Goal: Communication & Community: Answer question/provide support

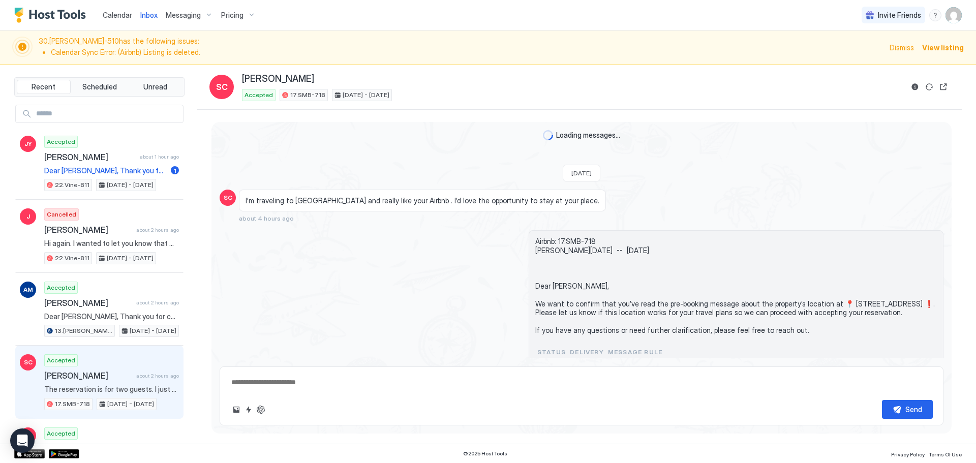
scroll to position [797, 0]
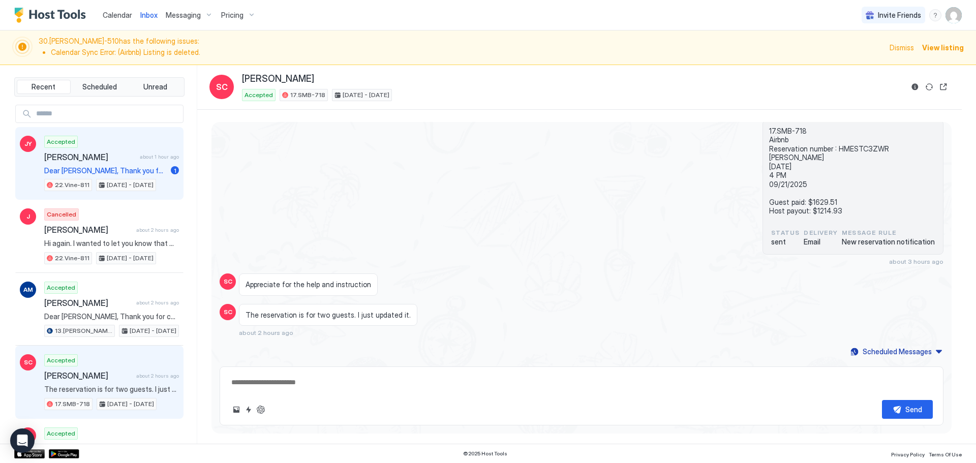
click at [144, 171] on span "Dear [PERSON_NAME], Thank you for choosing to stay at our apartment. 📅 I’d like…" at bounding box center [105, 170] width 123 height 9
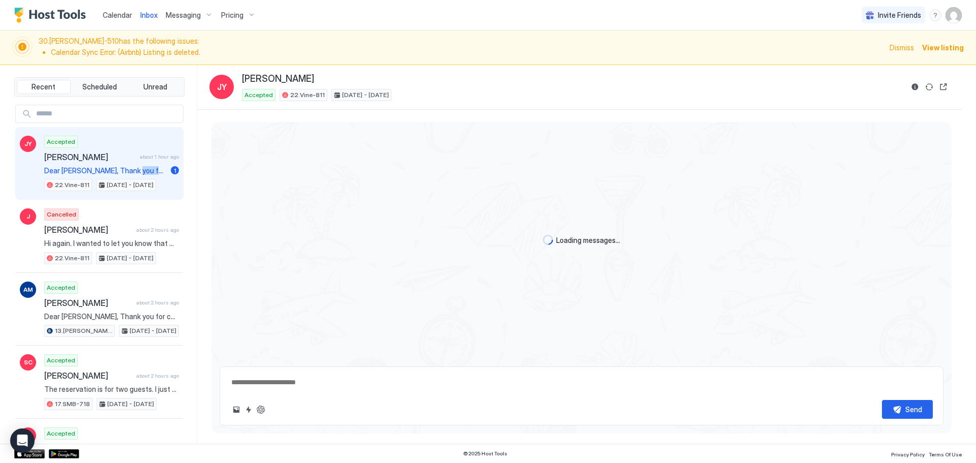
click at [144, 171] on span "Dear [PERSON_NAME], Thank you for choosing to stay at our apartment. 📅 I’d like…" at bounding box center [105, 170] width 123 height 9
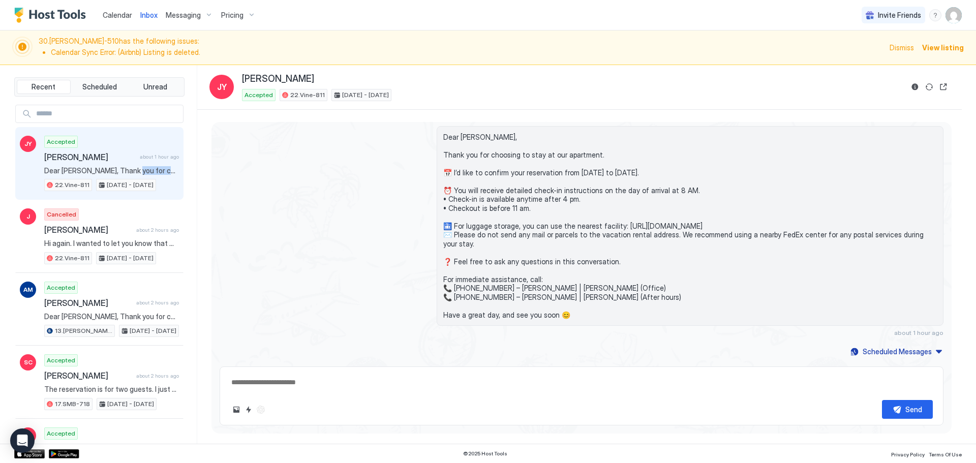
click at [144, 171] on span "Dear [PERSON_NAME], Thank you for choosing to stay at our apartment. 📅 I’d like…" at bounding box center [111, 170] width 135 height 9
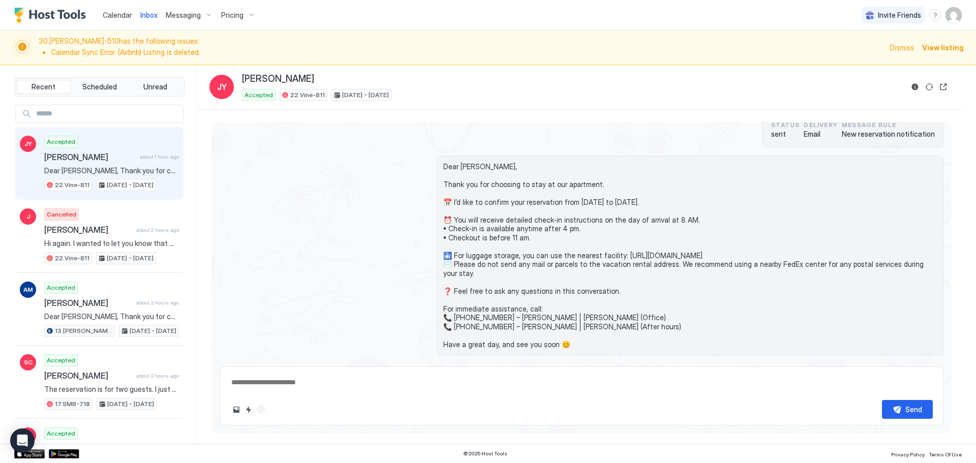
scroll to position [383, 0]
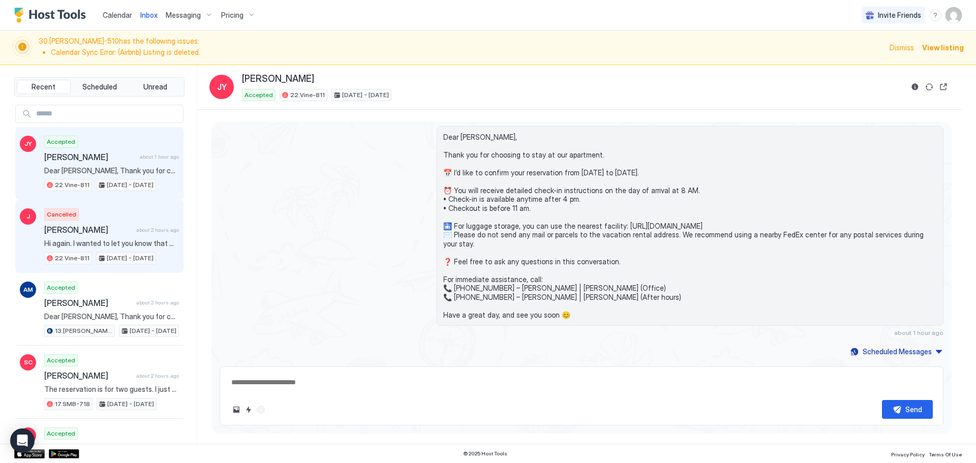
click at [154, 201] on div "J Cancelled [PERSON_NAME] about 2 hours ago Hi again. I wanted to let you know …" at bounding box center [99, 236] width 168 height 73
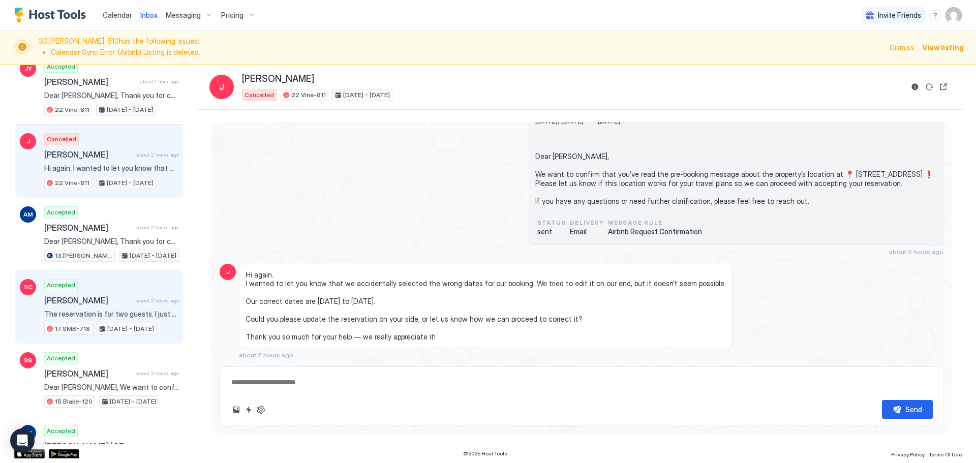
scroll to position [63, 0]
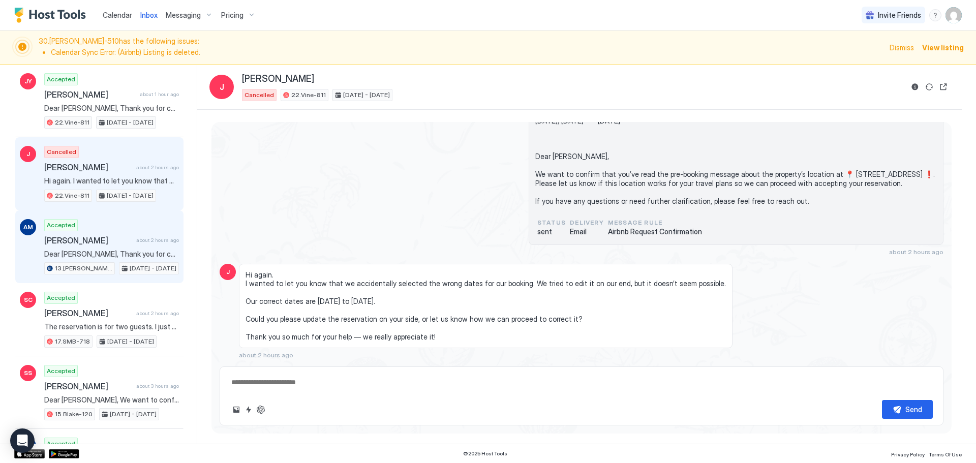
click at [91, 249] on div "Accepted [PERSON_NAME] about 2 hours ago Dear [PERSON_NAME], Thank you for choo…" at bounding box center [111, 247] width 135 height 56
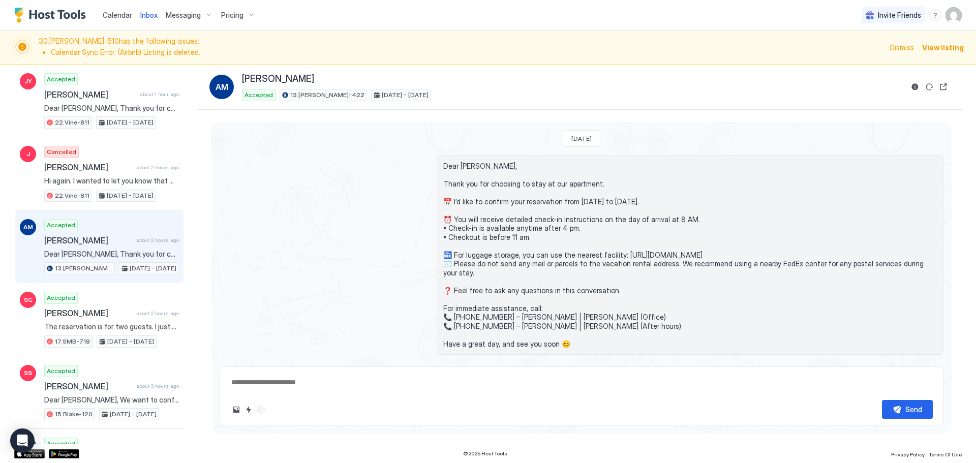
scroll to position [172, 0]
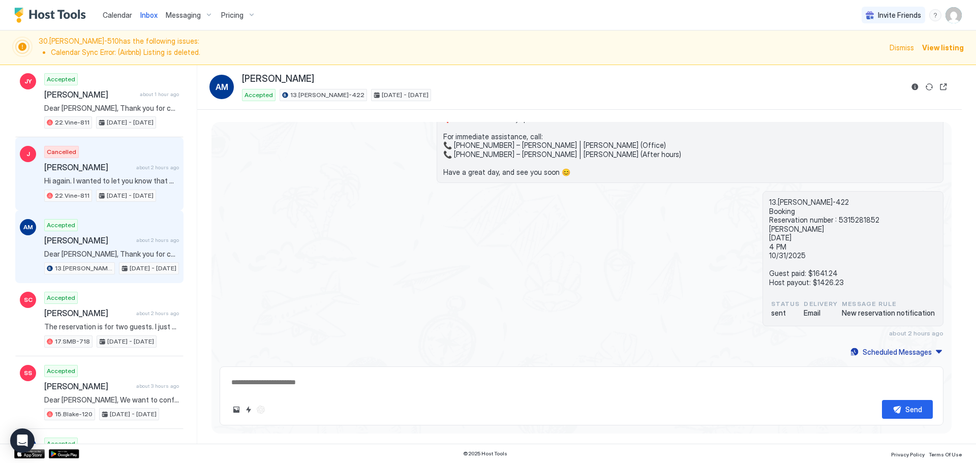
click at [122, 186] on div "Cancelled [PERSON_NAME] about 2 hours ago Hi again. I wanted to let you know th…" at bounding box center [111, 174] width 135 height 56
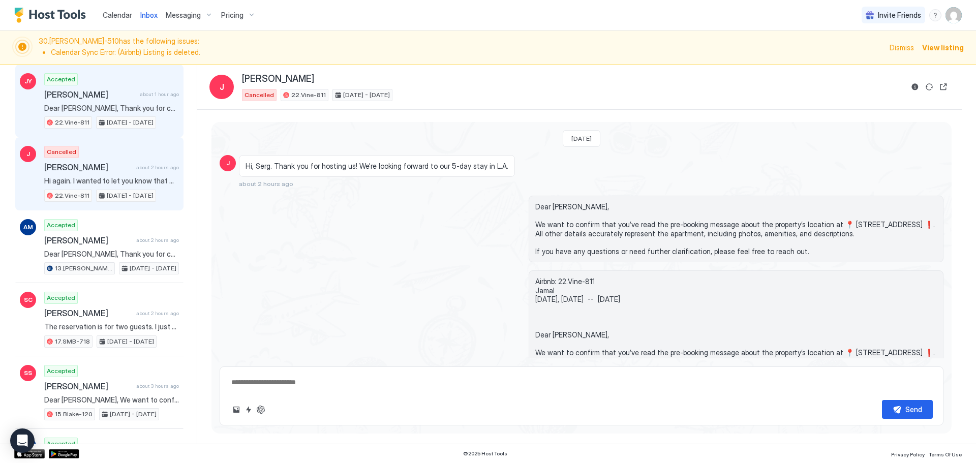
click at [161, 116] on div "Accepted [PERSON_NAME] about 1 hour ago Dear [PERSON_NAME], Thank you for choos…" at bounding box center [111, 101] width 135 height 56
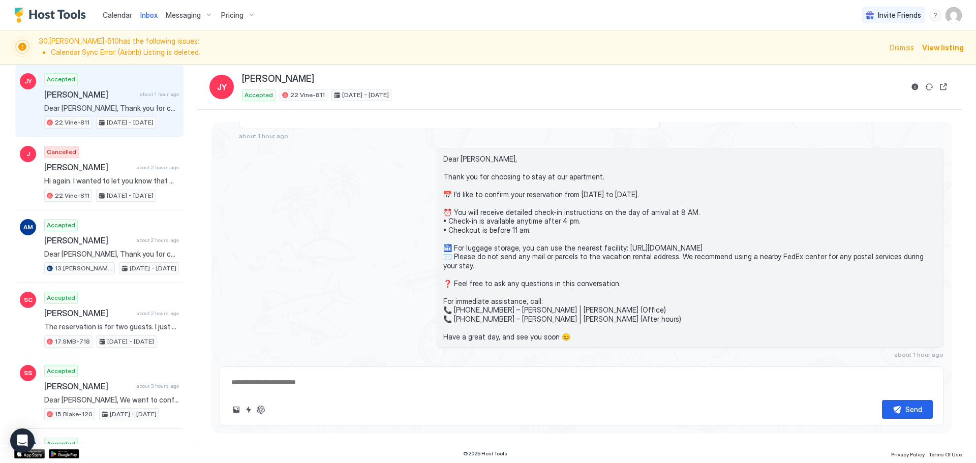
type textarea "*"
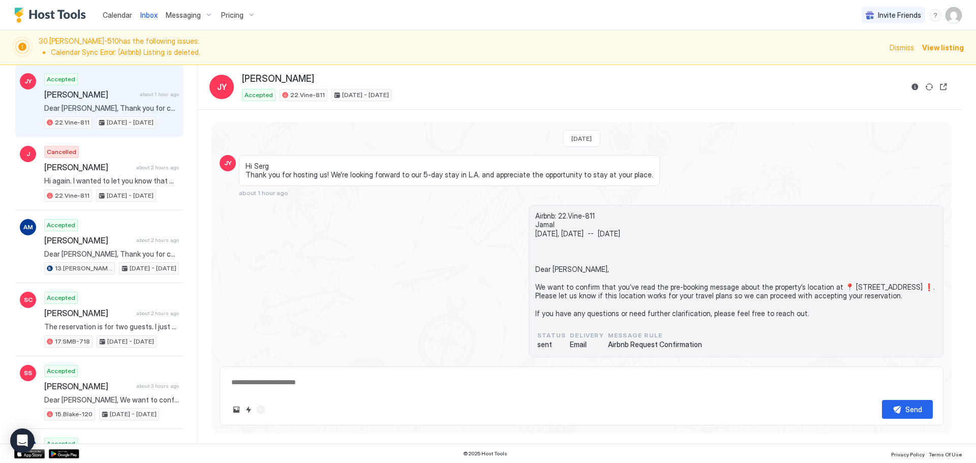
scroll to position [4, 0]
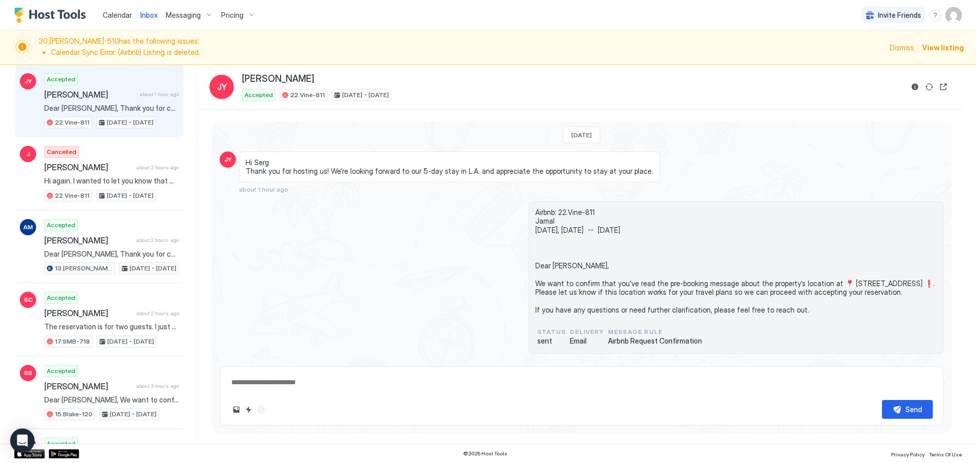
click at [536, 268] on span "Airbnb: 22.Vine-811 Jamal [DATE], [DATE] -- [DATE] Dear [PERSON_NAME], We want …" at bounding box center [737, 261] width 402 height 107
copy span "Dear [PERSON_NAME], We want to confirm that you’ve read the pre-booking message…"
click at [395, 223] on div "Airbnb: 22.Vine-811 Jamal [DATE], [DATE] -- [DATE] Dear [PERSON_NAME], We want …" at bounding box center [582, 277] width 724 height 153
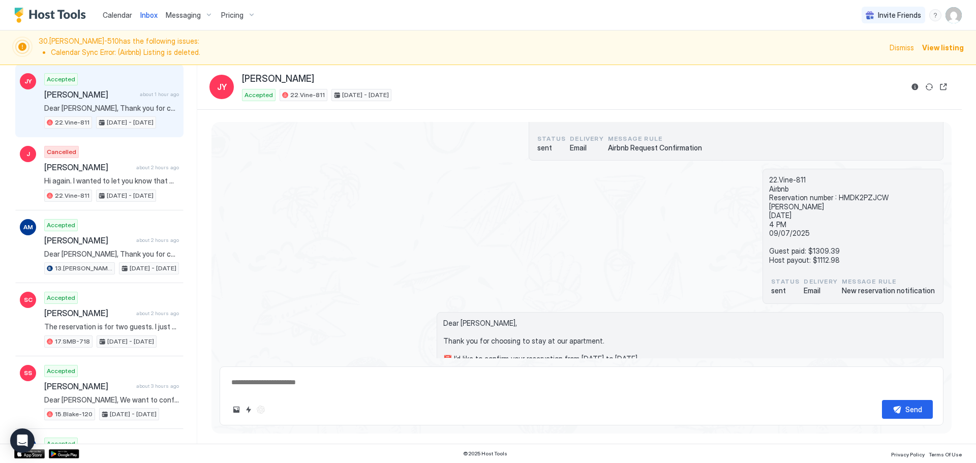
scroll to position [383, 0]
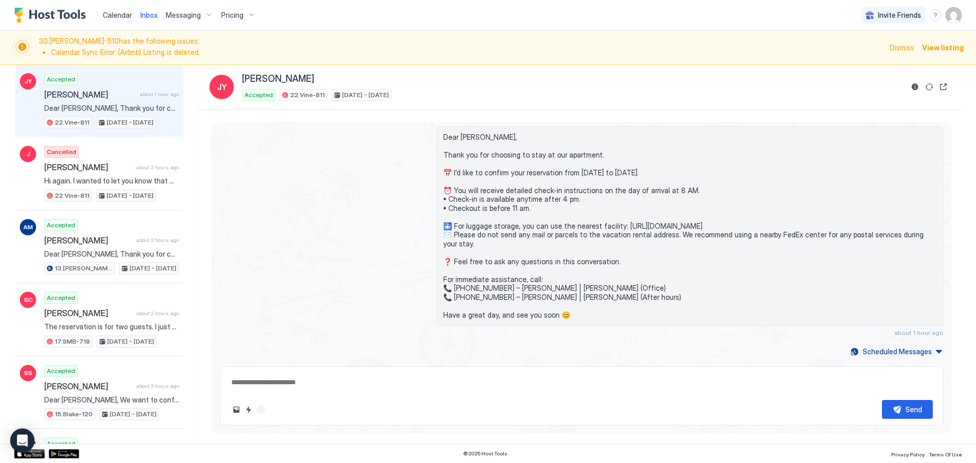
click at [358, 381] on textarea at bounding box center [581, 382] width 703 height 19
paste textarea "**********"
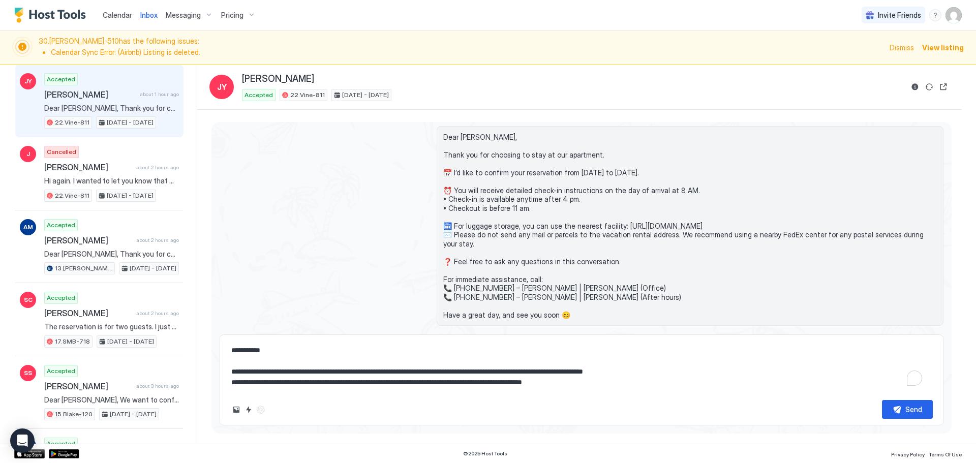
type textarea "**********"
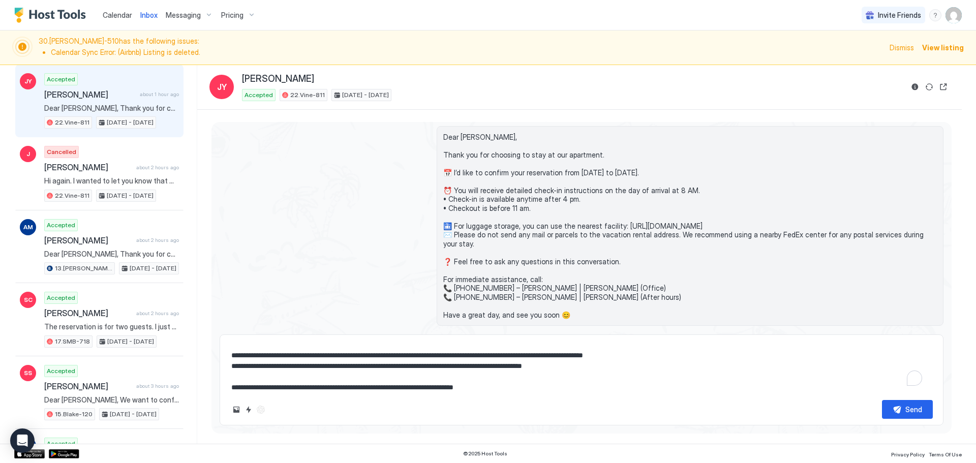
type textarea "*"
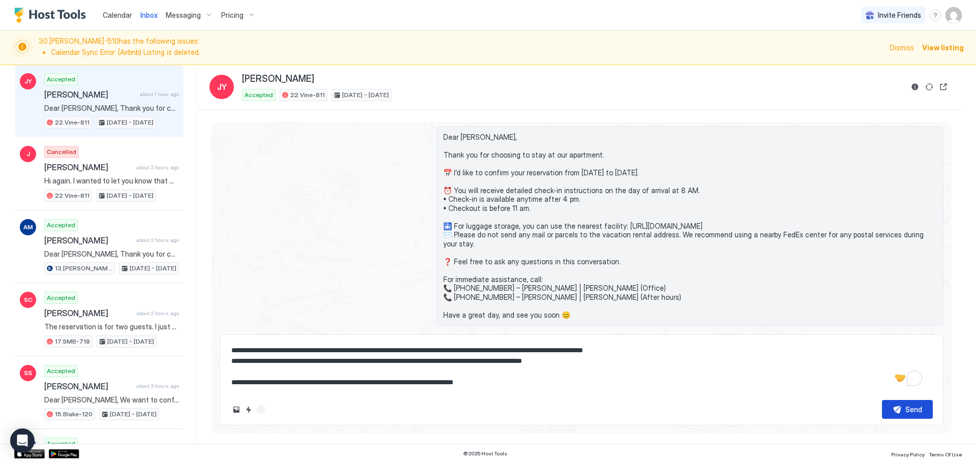
type textarea "**********"
click at [908, 401] on button "Send" at bounding box center [907, 409] width 51 height 19
type textarea "*"
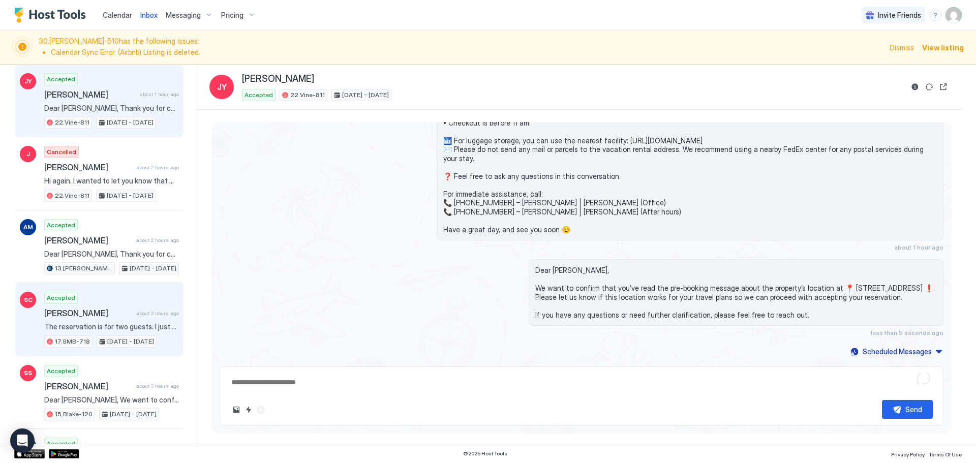
click at [141, 328] on span "The reservation is for two guests. I just updated it." at bounding box center [111, 326] width 135 height 9
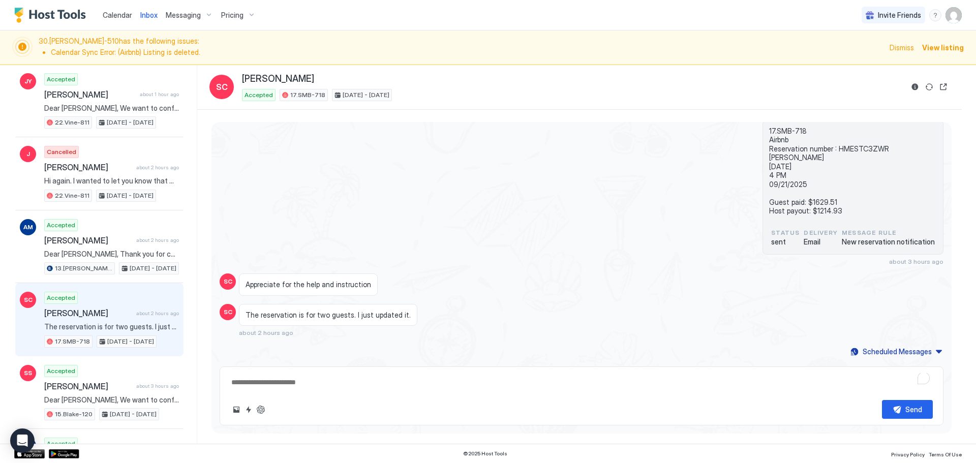
click at [365, 387] on textarea "To enrich screen reader interactions, please activate Accessibility in Grammarl…" at bounding box center [581, 382] width 703 height 19
click at [257, 412] on button "ChatGPT Auto Reply" at bounding box center [261, 410] width 12 height 12
type textarea "*"
type textarea "**********"
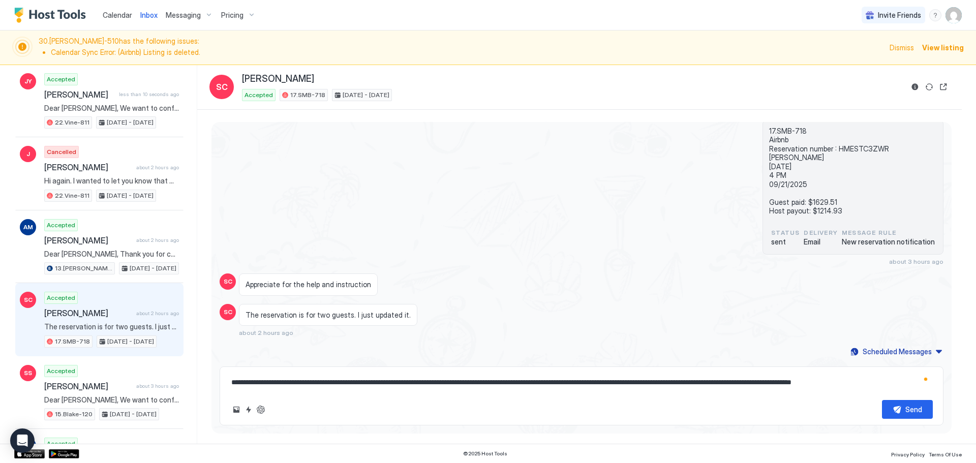
click at [355, 378] on textarea "**********" at bounding box center [581, 382] width 703 height 19
type textarea "*"
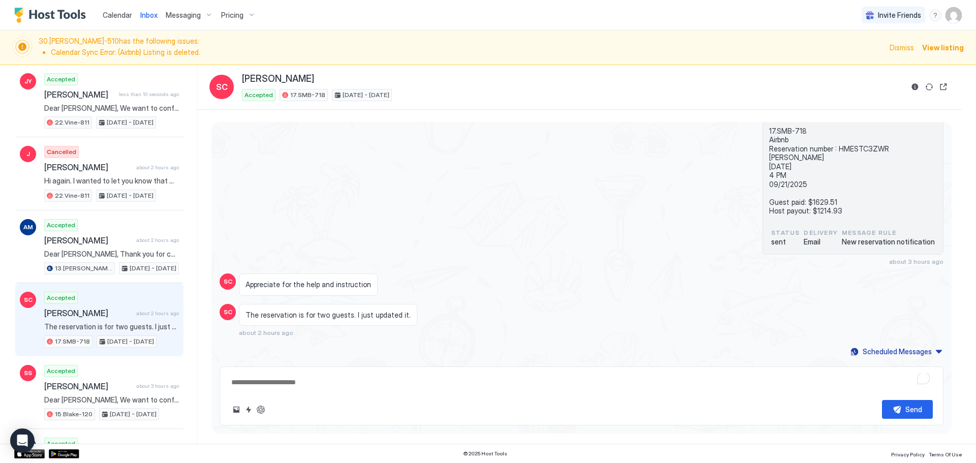
click at [451, 330] on div "The reservation is for two guests. I just updated it. about 2 hours ago" at bounding box center [492, 320] width 507 height 33
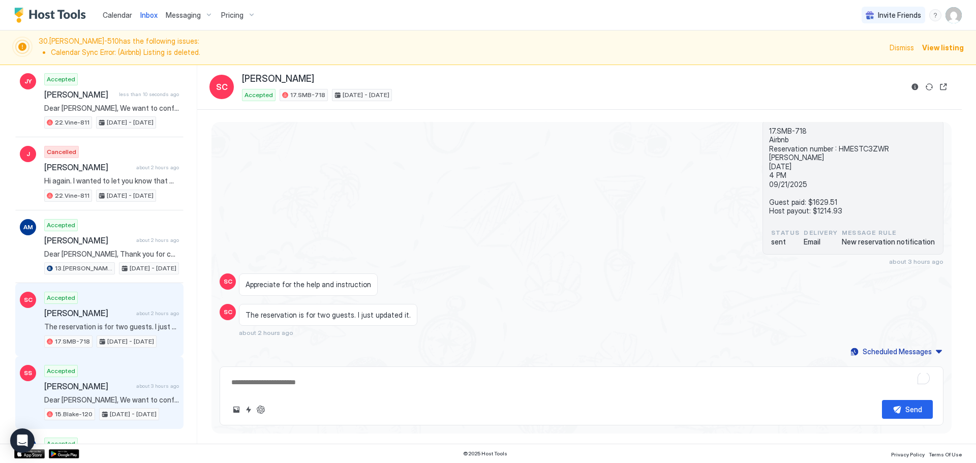
click at [108, 378] on div "Accepted [PERSON_NAME] about 3 hours ago Dear [PERSON_NAME], We want to confirm…" at bounding box center [111, 393] width 135 height 56
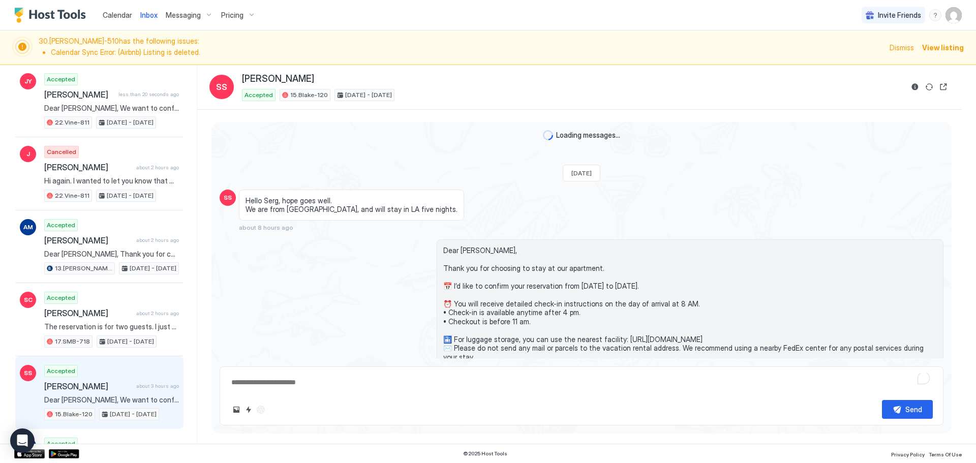
type textarea "*"
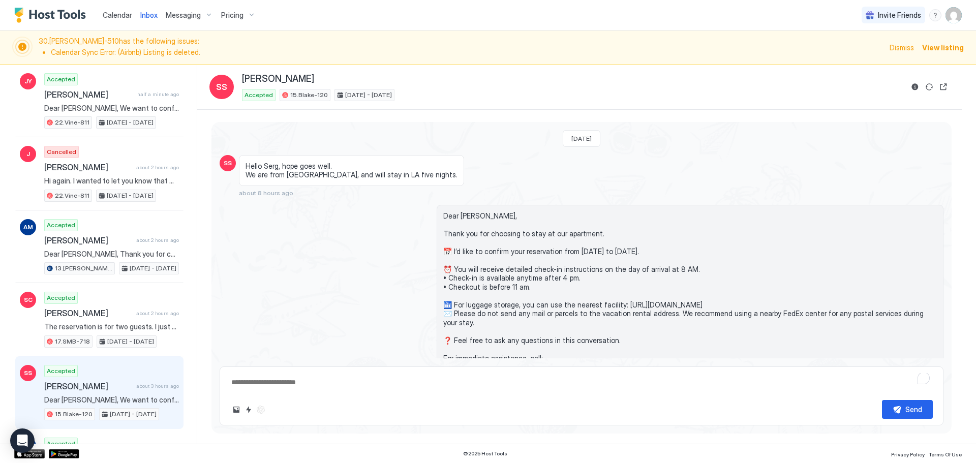
click at [722, 190] on div "Hello Serg, hope goes well. We are from [GEOGRAPHIC_DATA], and will stay in LA …" at bounding box center [492, 176] width 507 height 42
